Goal: Task Accomplishment & Management: Manage account settings

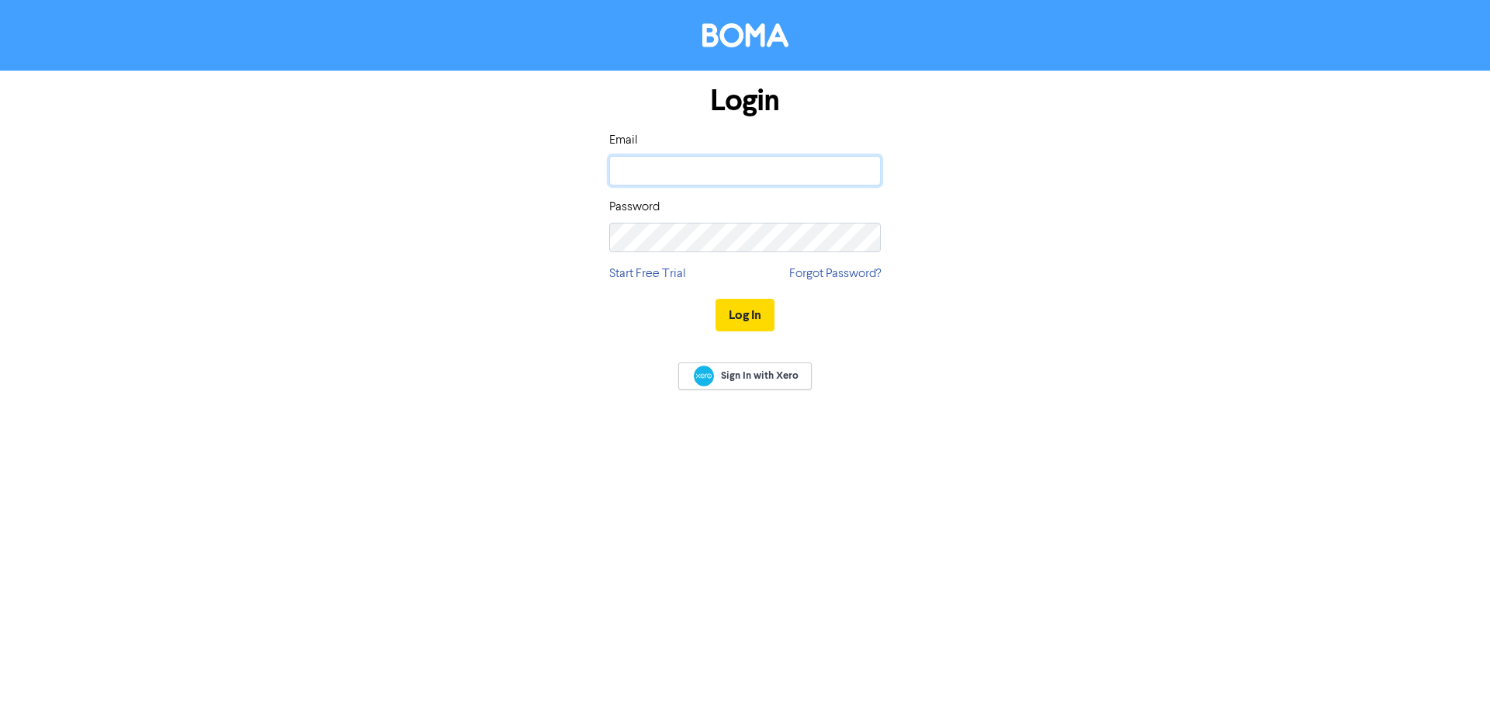
click at [651, 171] on input "email" at bounding box center [745, 170] width 272 height 29
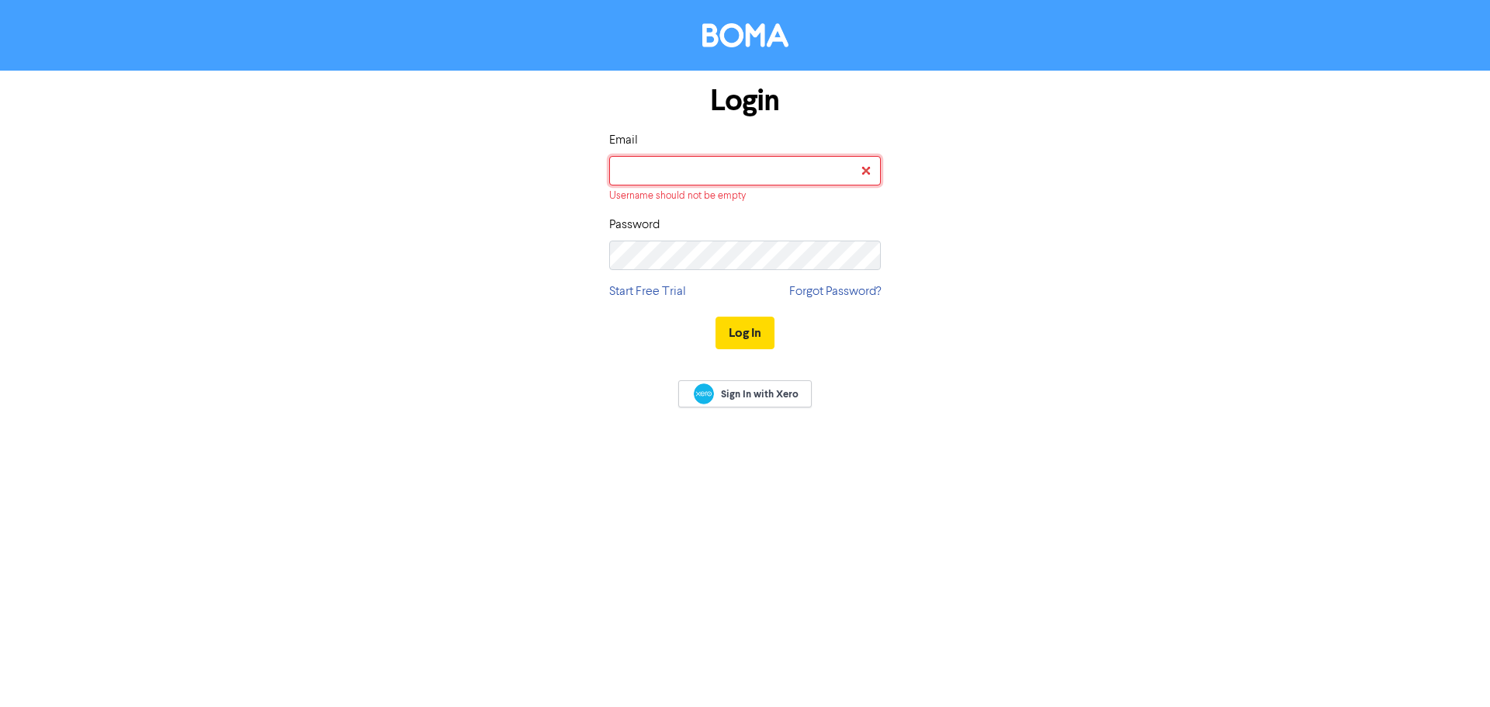
type input "[EMAIL_ADDRESS][DOMAIN_NAME]"
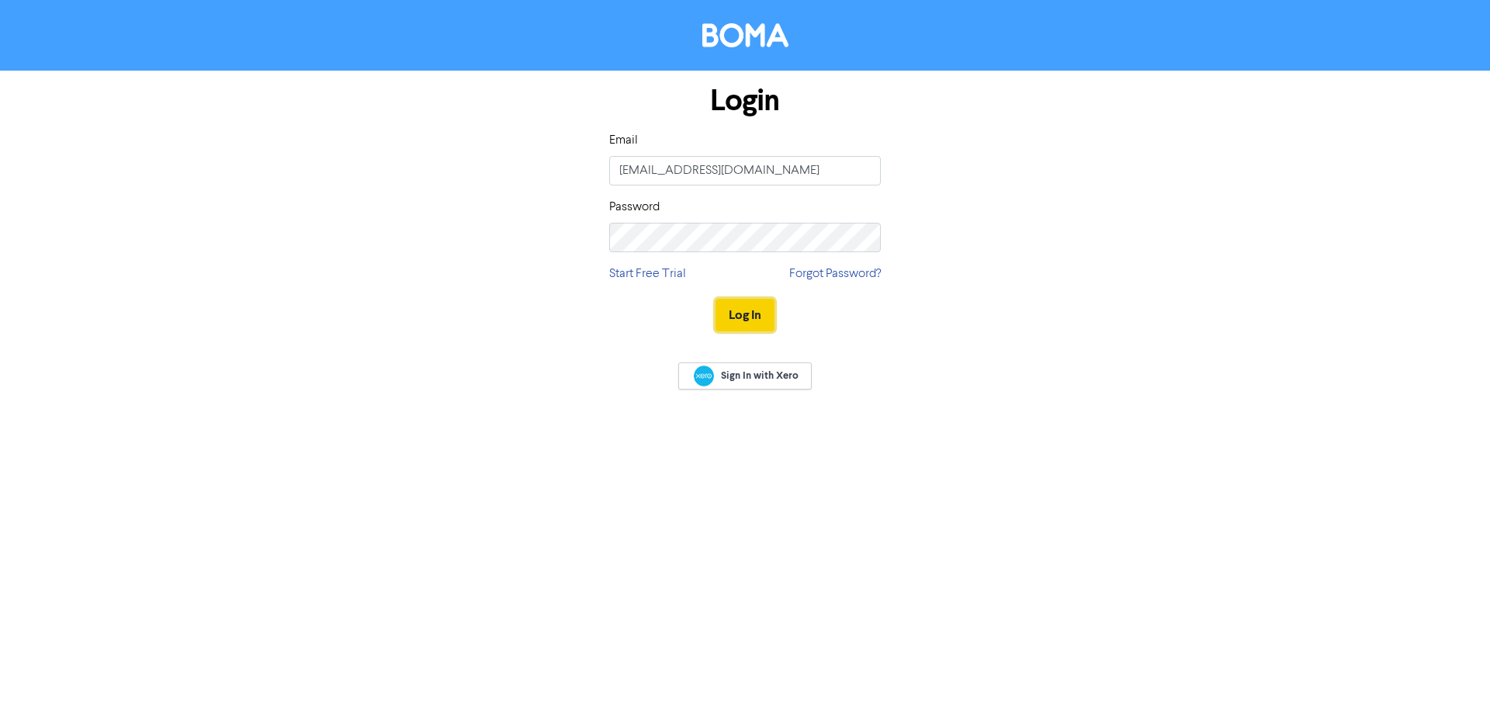
click at [752, 310] on button "Log In" at bounding box center [744, 315] width 59 height 33
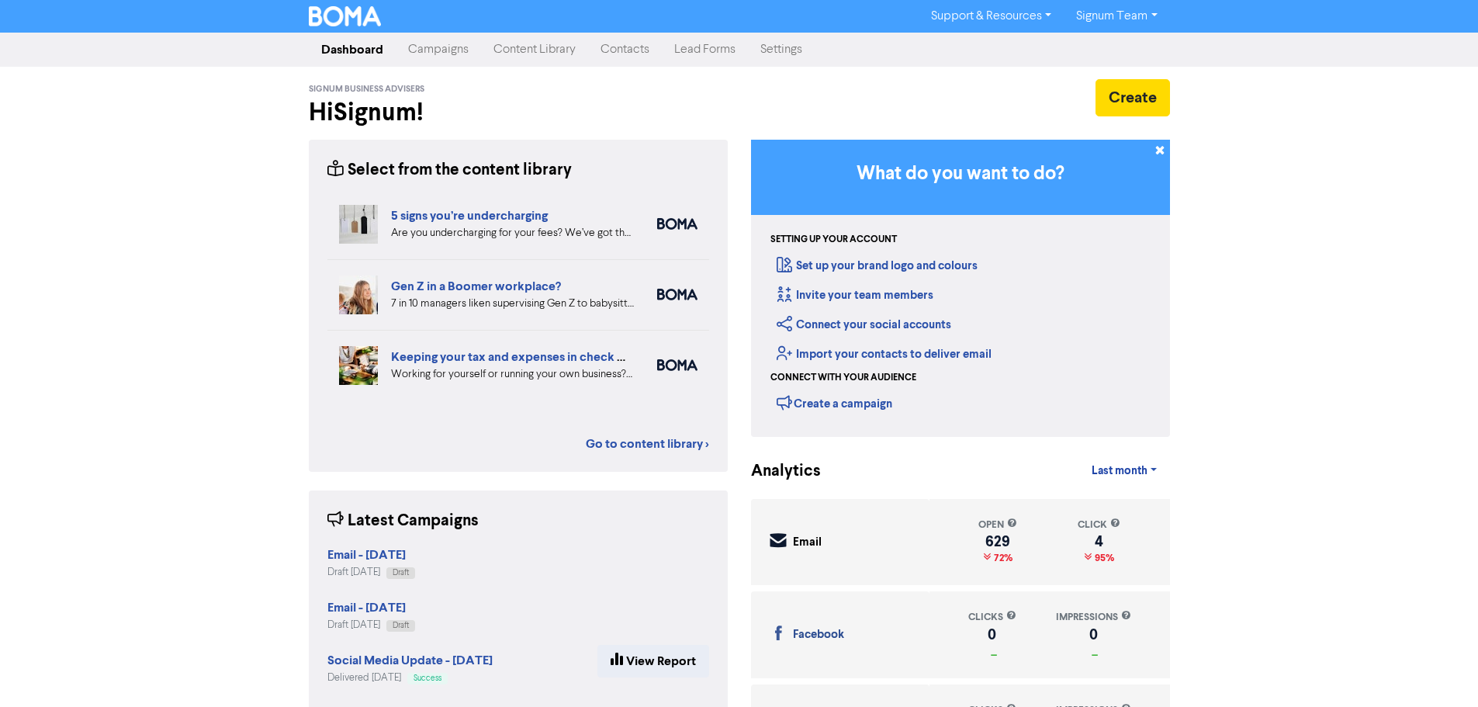
click at [632, 58] on link "Contacts" at bounding box center [625, 49] width 74 height 31
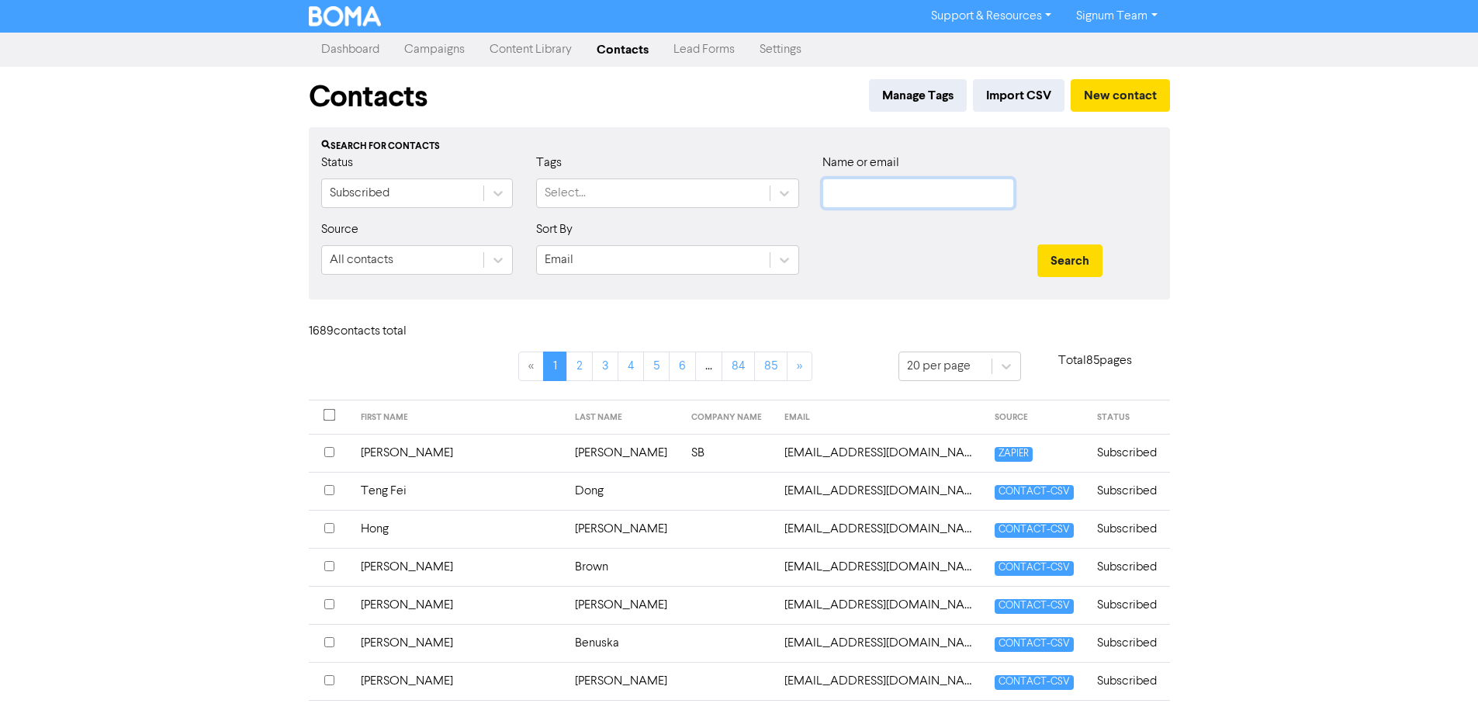
click at [843, 194] on input "text" at bounding box center [918, 192] width 192 height 29
type input "[PERSON_NAME]"
click at [1037, 244] on button "Search" at bounding box center [1069, 260] width 65 height 33
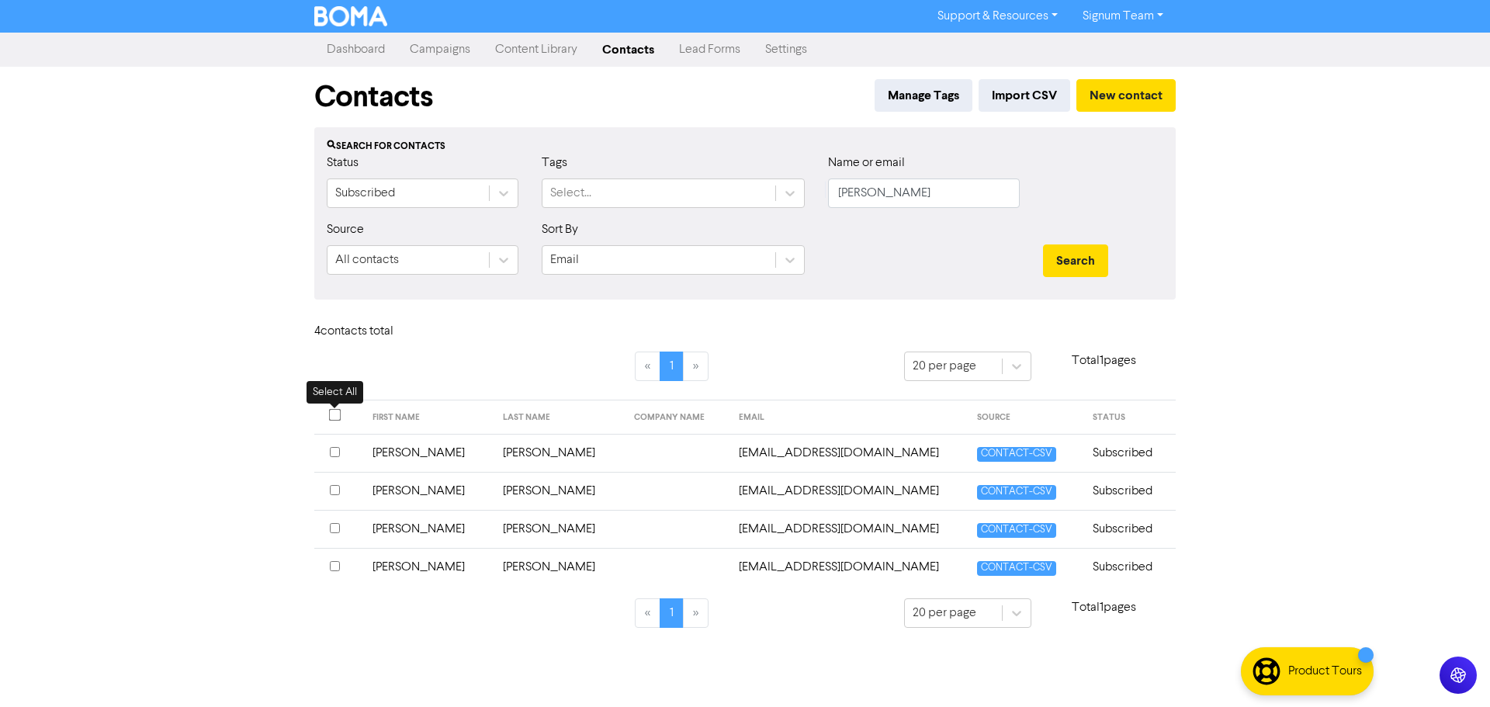
click at [335, 420] on input "checkbox" at bounding box center [335, 415] width 12 height 12
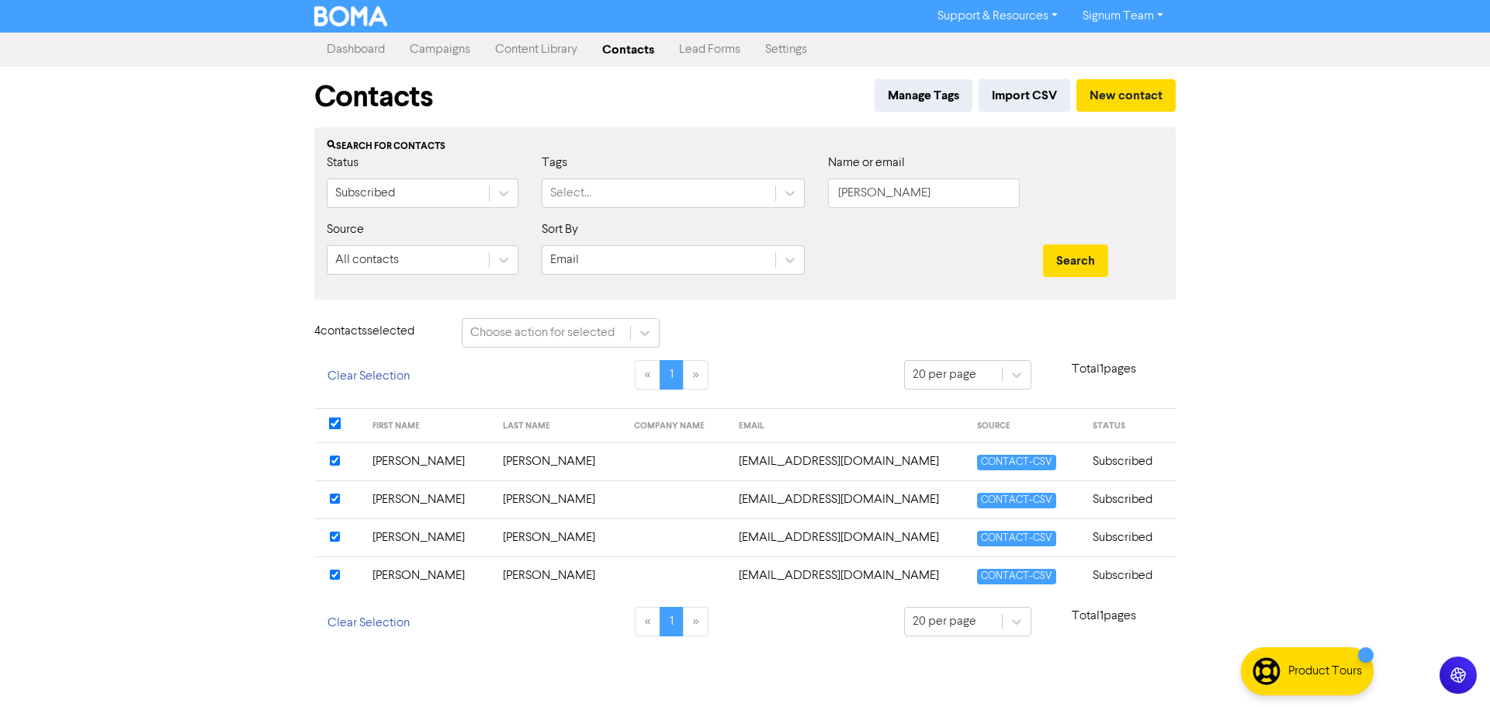
click at [337, 538] on input "checkbox" at bounding box center [335, 536] width 10 height 10
click at [334, 459] on input "checkbox" at bounding box center [335, 460] width 10 height 10
click at [441, 502] on td "[PERSON_NAME]" at bounding box center [428, 499] width 131 height 38
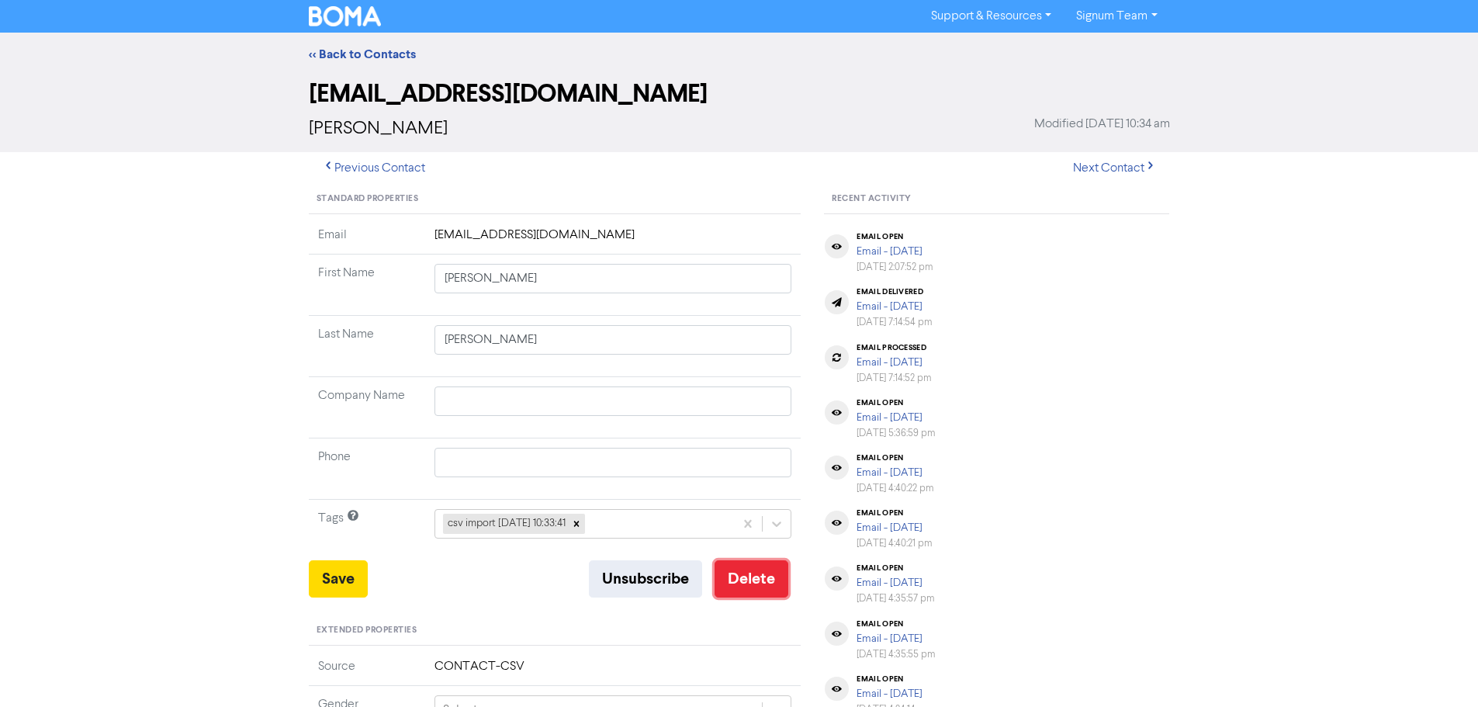
click at [764, 590] on button "Delete" at bounding box center [752, 578] width 74 height 37
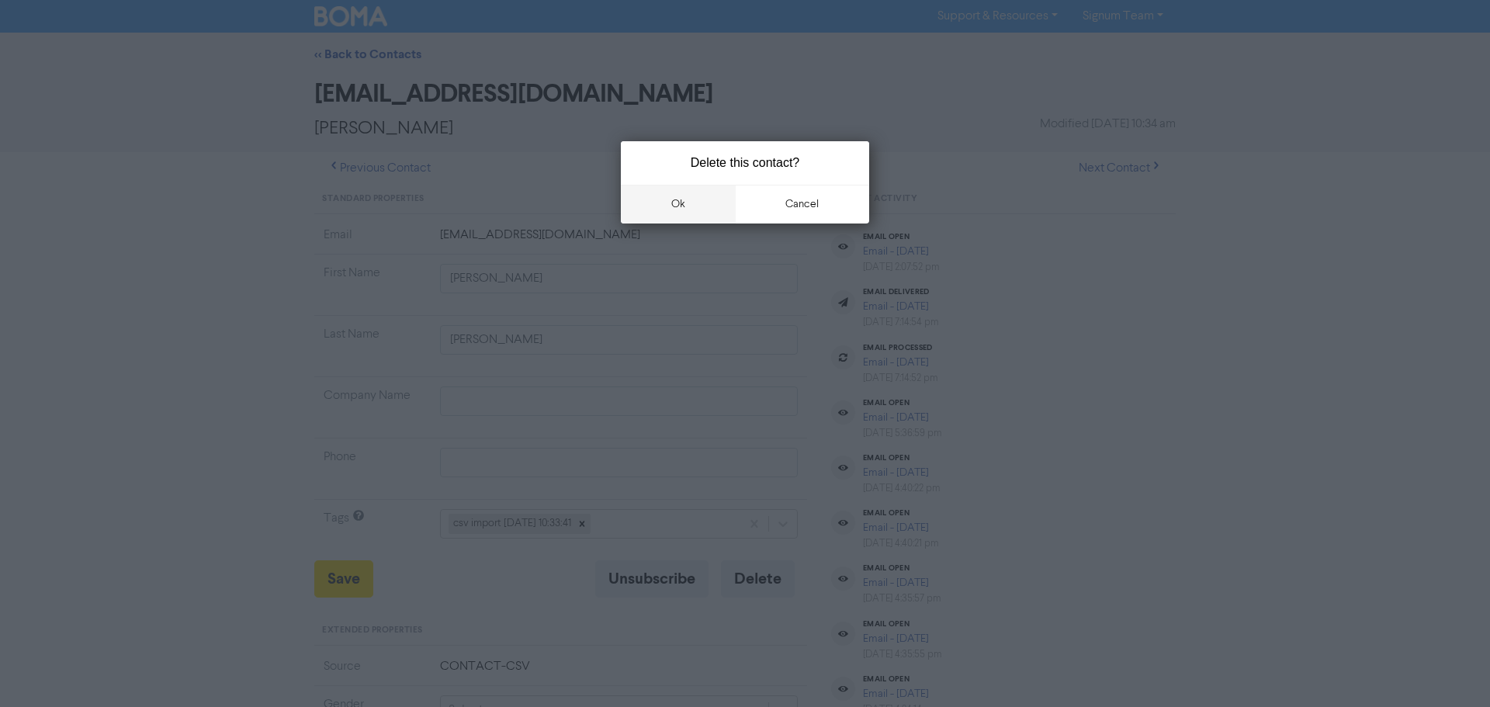
click at [681, 207] on button "ok" at bounding box center [678, 204] width 115 height 39
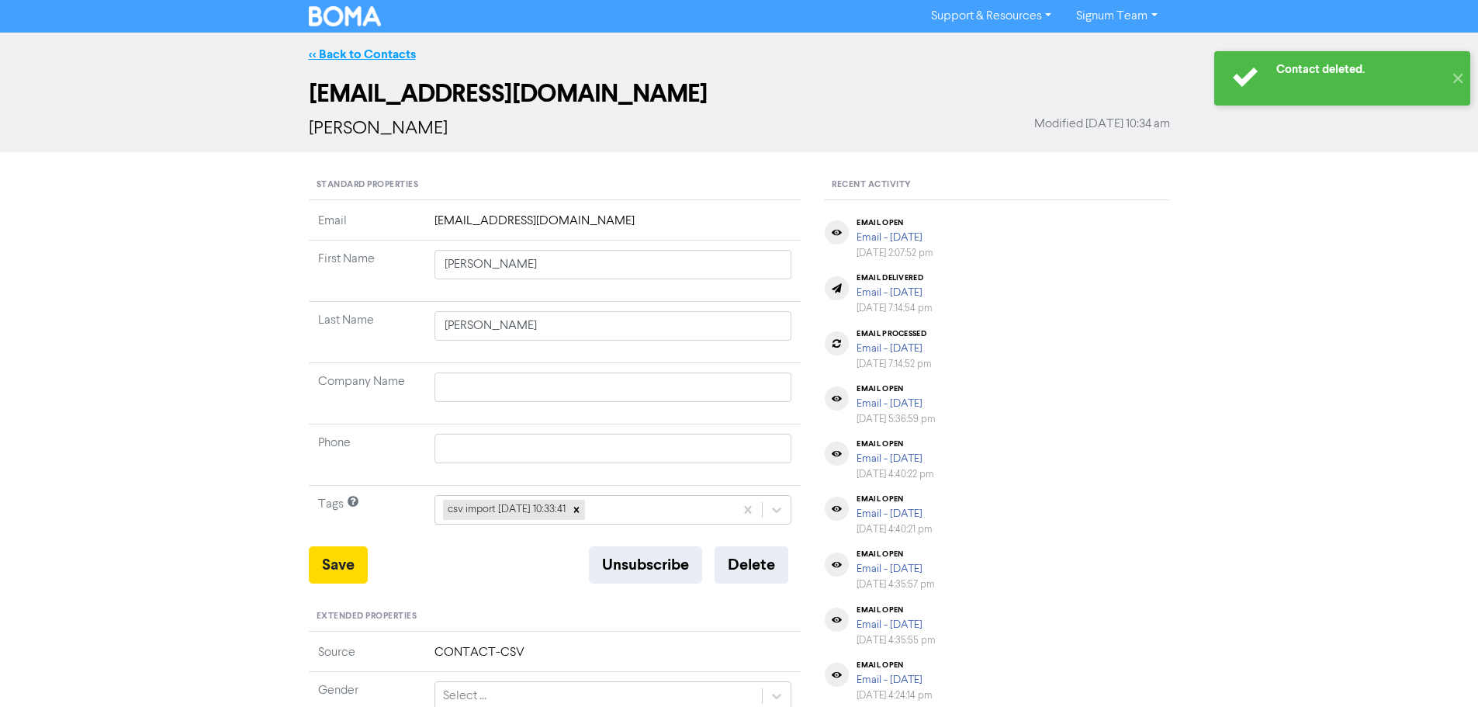
click at [381, 57] on link "<< Back to Contacts" at bounding box center [362, 55] width 107 height 16
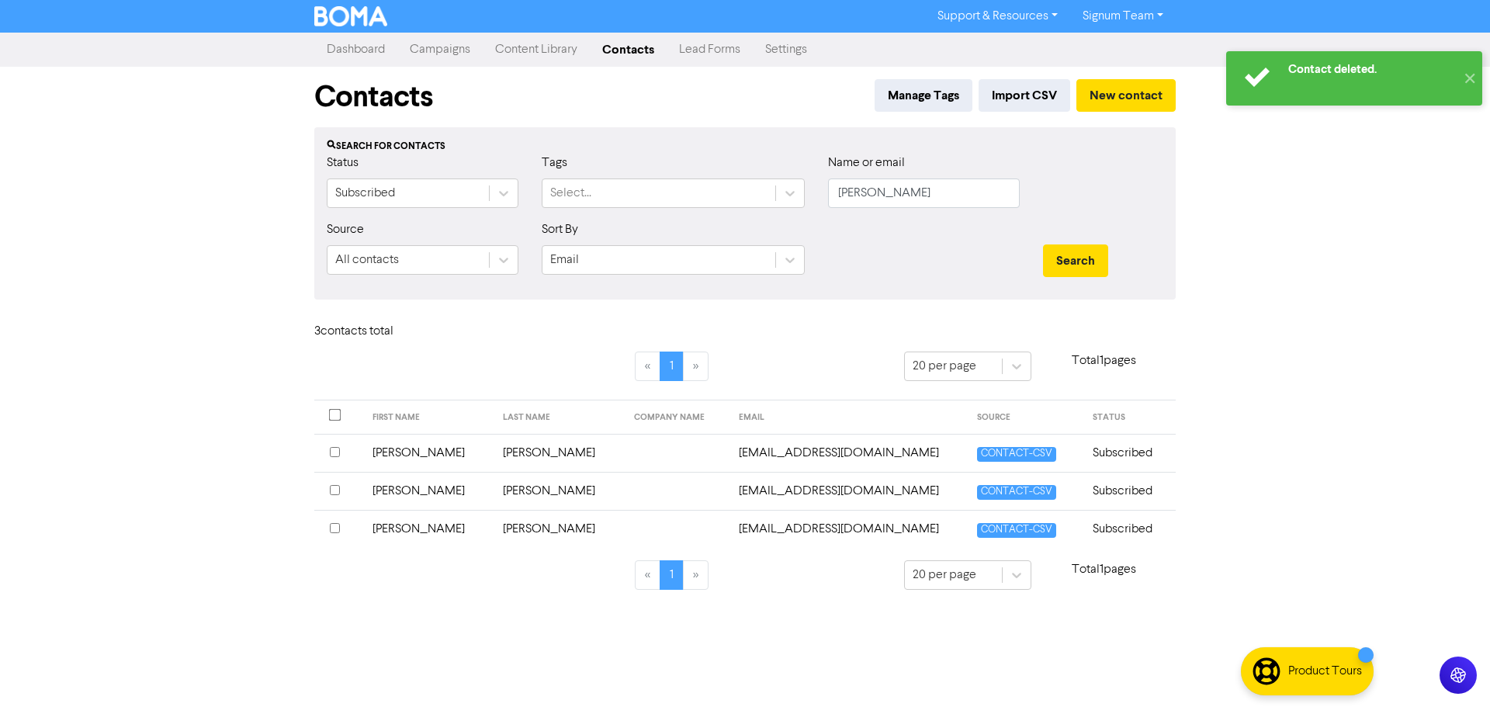
click at [422, 530] on td "[PERSON_NAME]" at bounding box center [428, 529] width 131 height 38
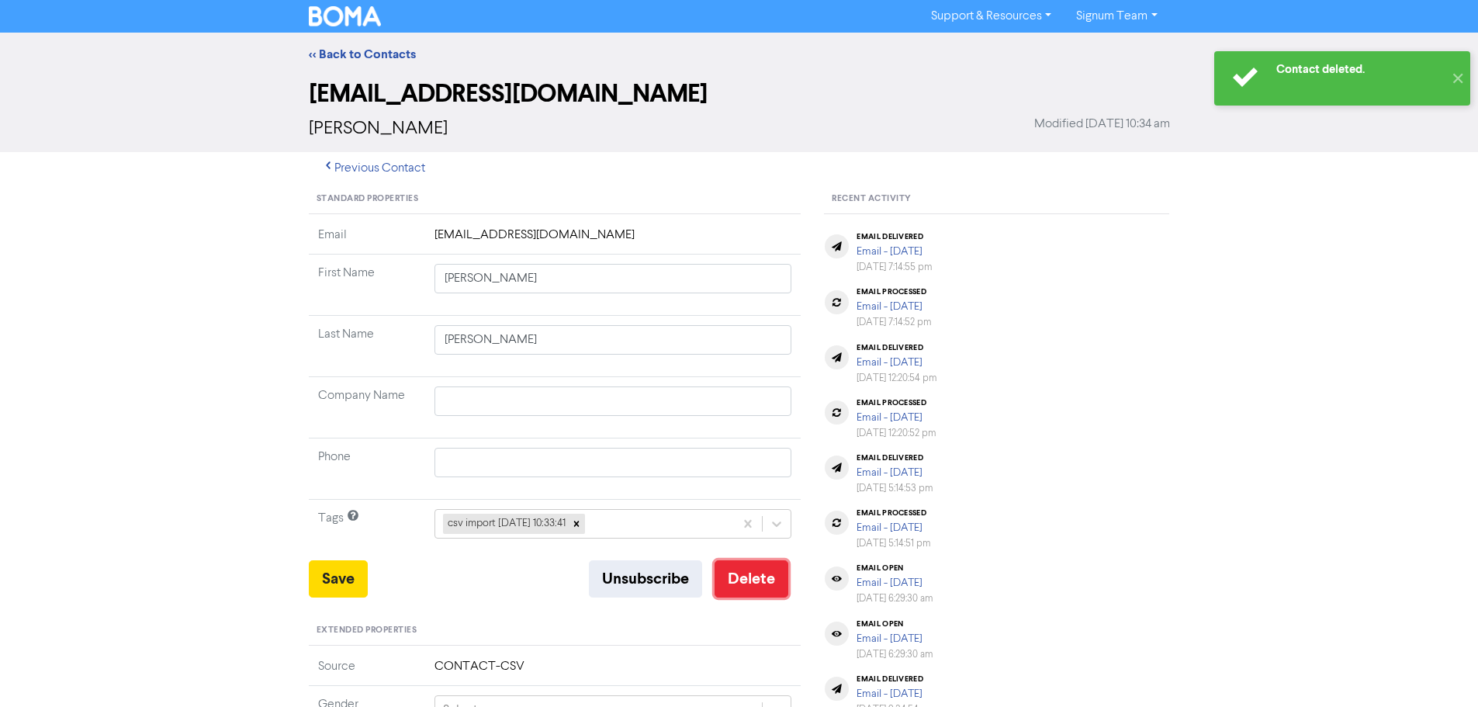
click at [760, 580] on button "Delete" at bounding box center [752, 578] width 74 height 37
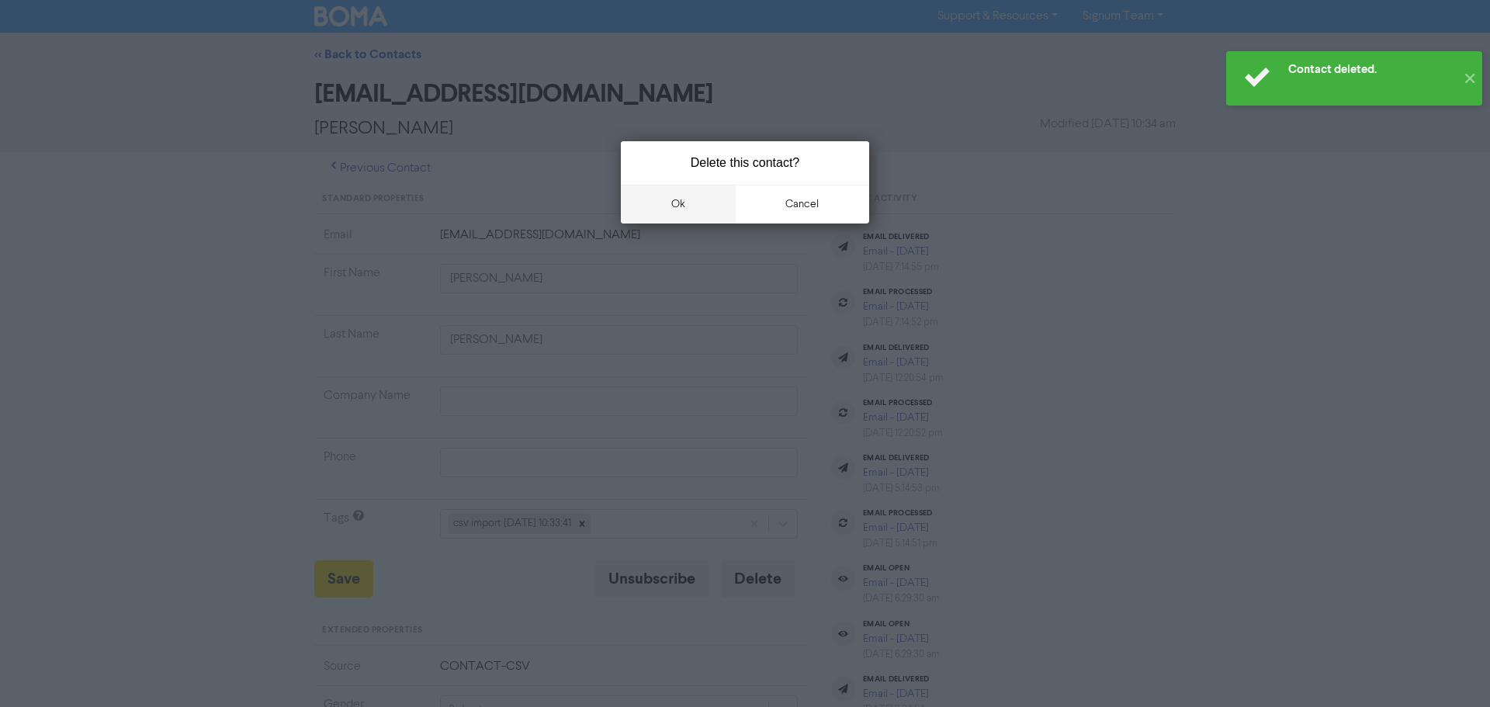
click at [688, 209] on button "ok" at bounding box center [678, 204] width 115 height 39
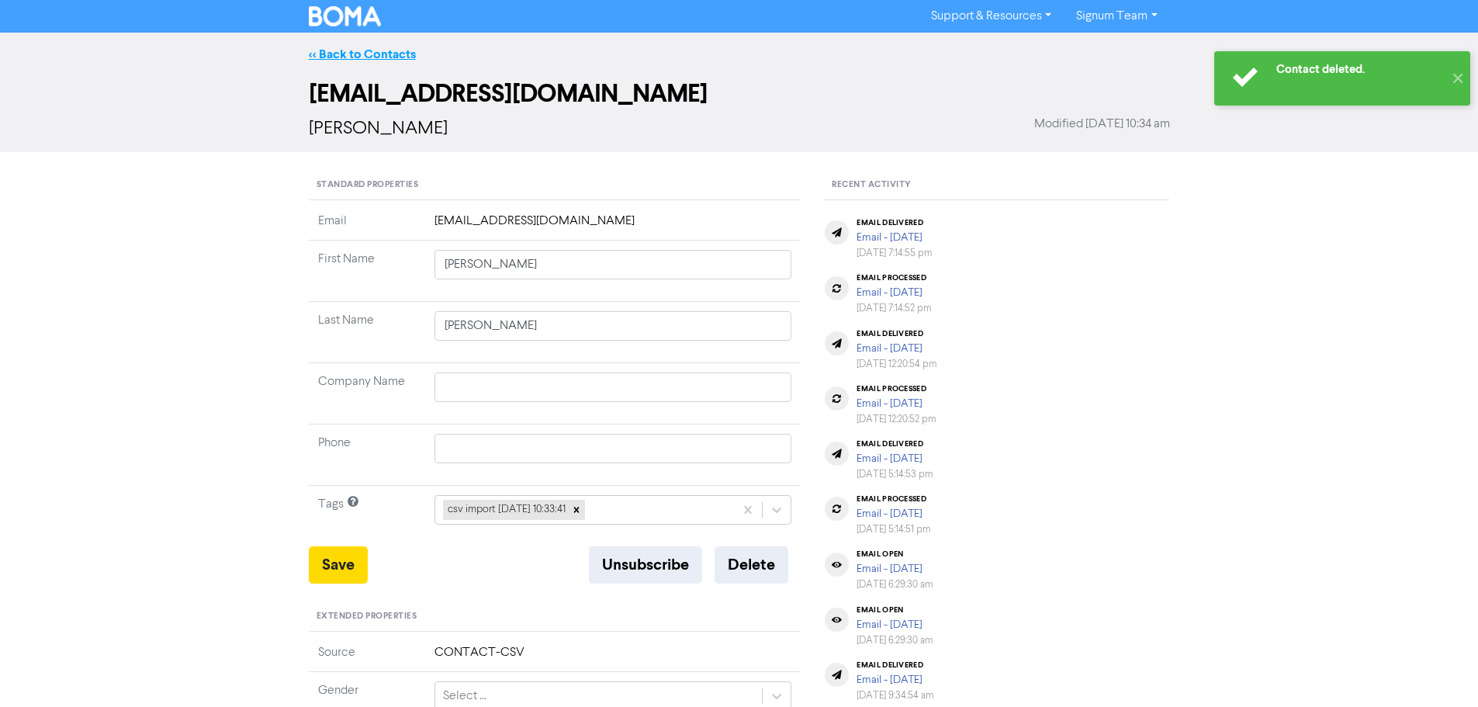
click at [384, 55] on link "<< Back to Contacts" at bounding box center [362, 55] width 107 height 16
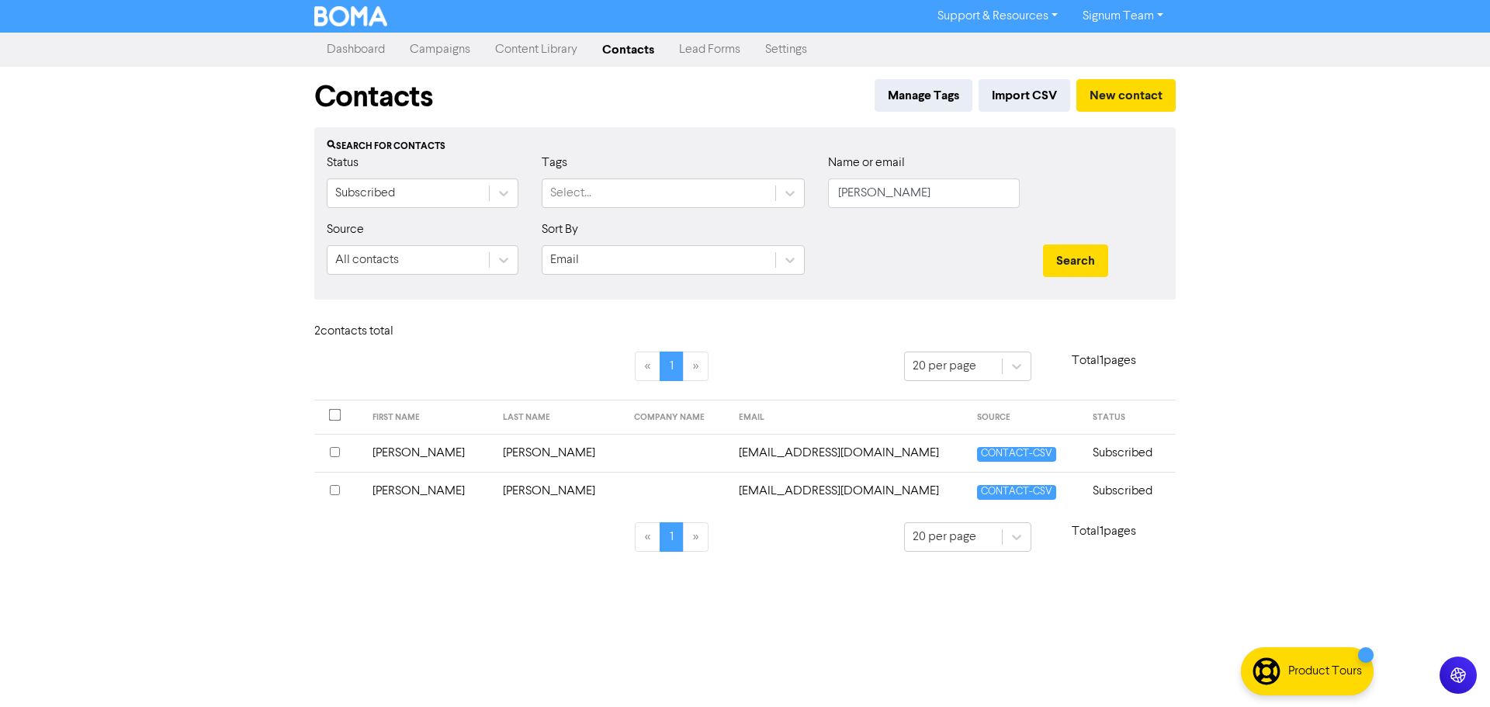
click at [448, 572] on div "Support & Resources Video Tutorials FAQ & Guides Marketing Education Signum Tea…" at bounding box center [745, 353] width 1490 height 707
click at [1130, 24] on link "Signum Team" at bounding box center [1123, 16] width 106 height 25
click at [1117, 47] on button "Log Out" at bounding box center [1132, 46] width 123 height 19
